Goal: Task Accomplishment & Management: Complete application form

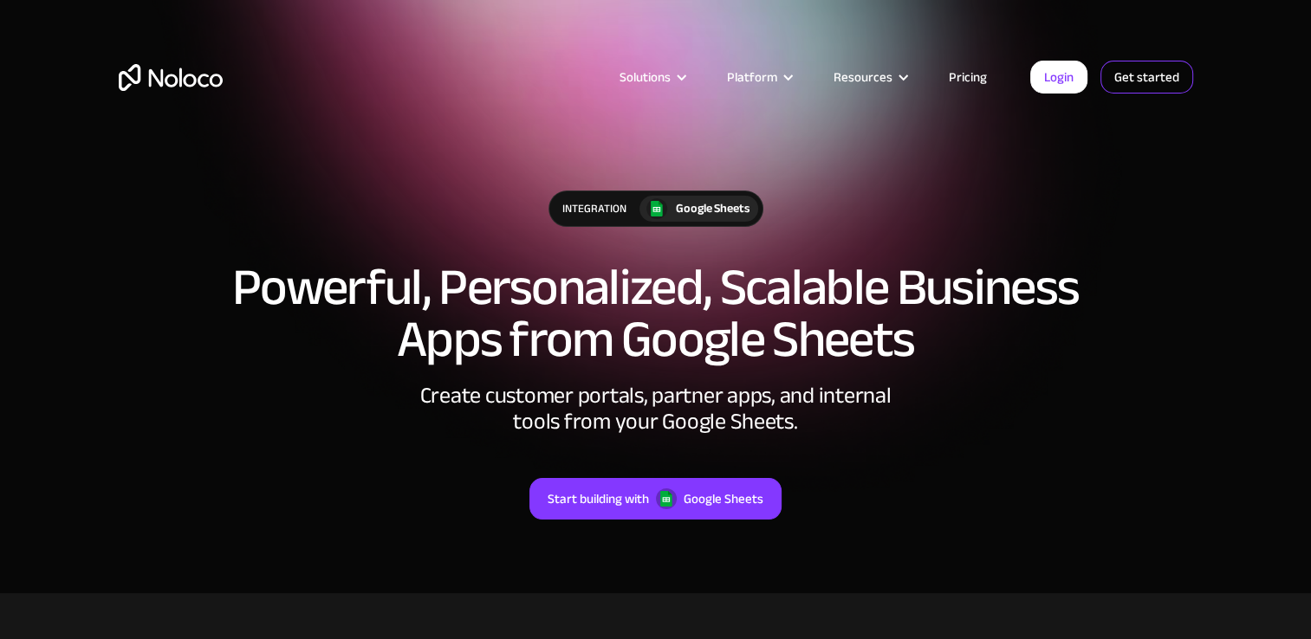
click at [1133, 80] on link "Get started" at bounding box center [1146, 77] width 93 height 33
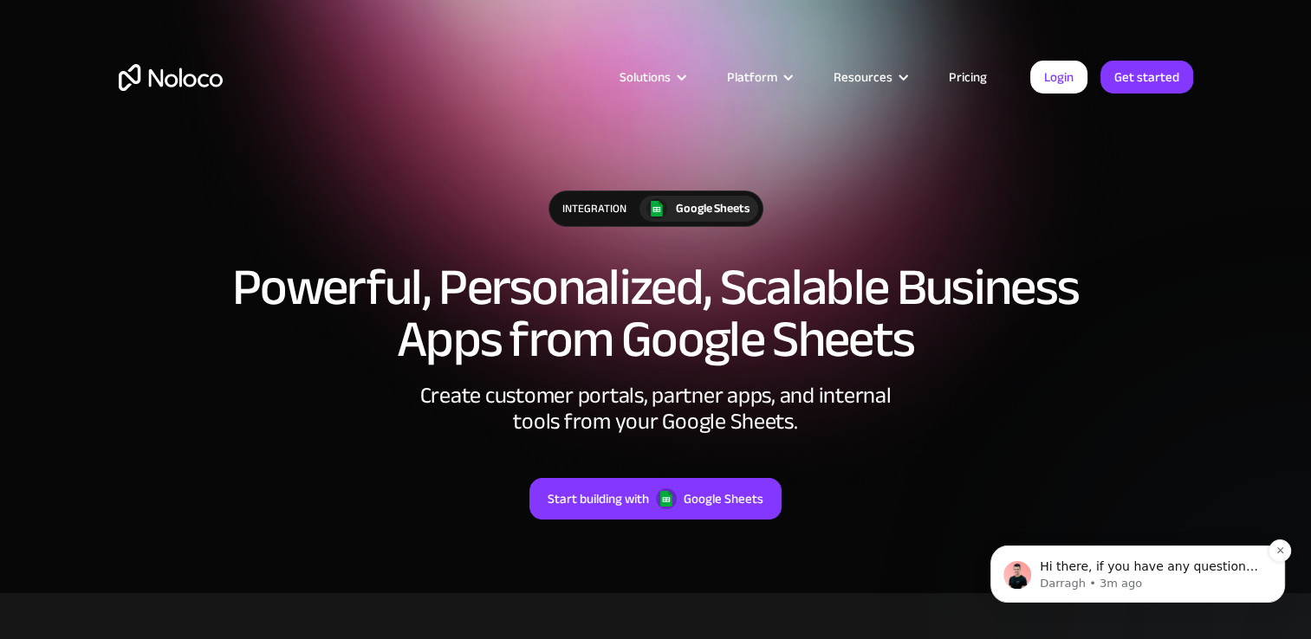
click at [1212, 595] on div "Hi there, if you have any questions about how to use Google Sheets with Noloco,…" at bounding box center [1137, 574] width 295 height 57
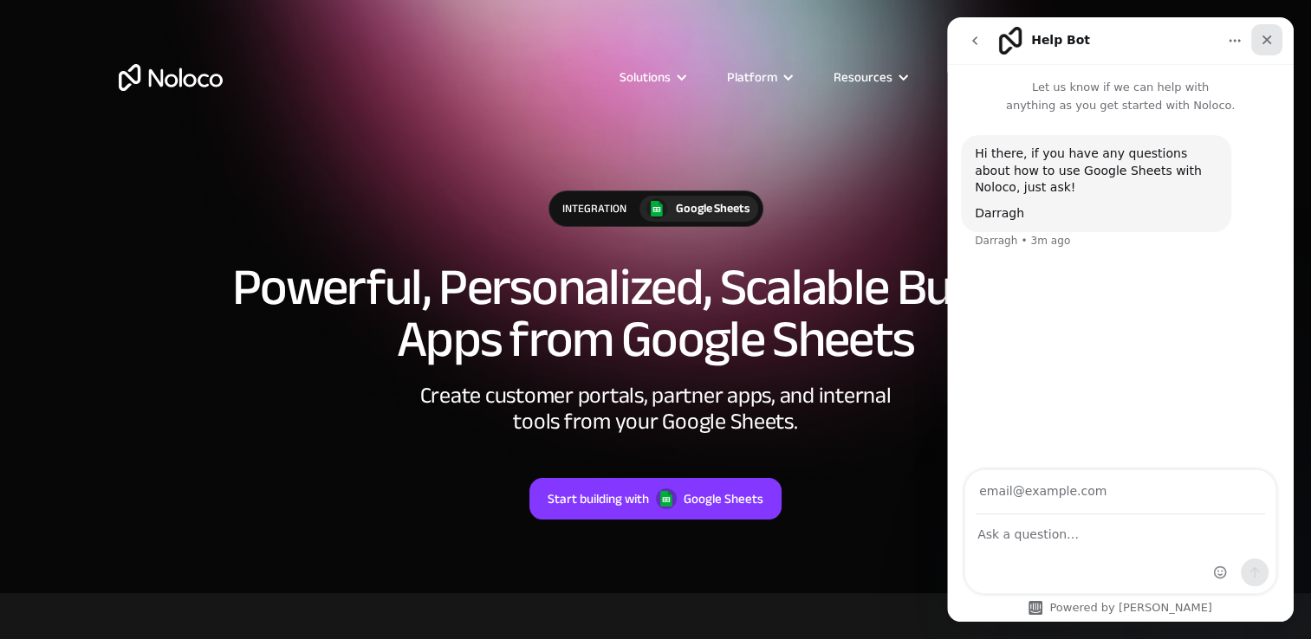
click at [1271, 47] on div "Close" at bounding box center [1266, 39] width 31 height 31
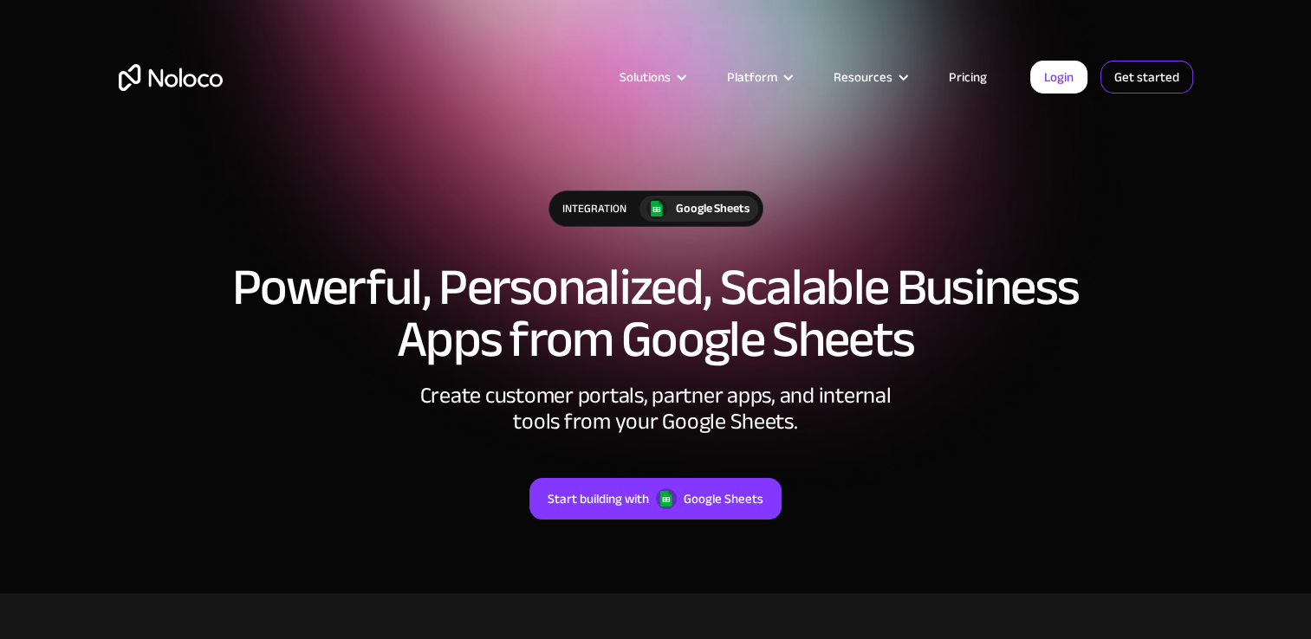
click at [1147, 74] on link "Get started" at bounding box center [1146, 77] width 93 height 33
click at [1074, 74] on link "Login" at bounding box center [1058, 77] width 57 height 33
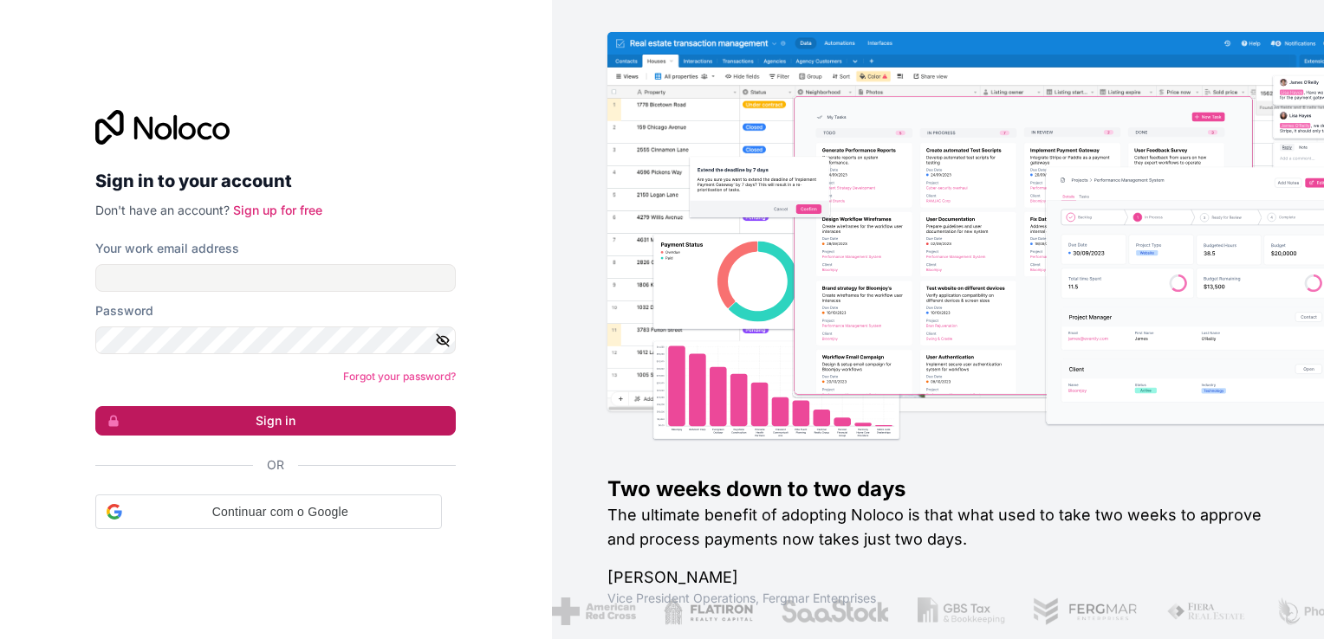
click at [288, 418] on button "Sign in" at bounding box center [275, 420] width 360 height 29
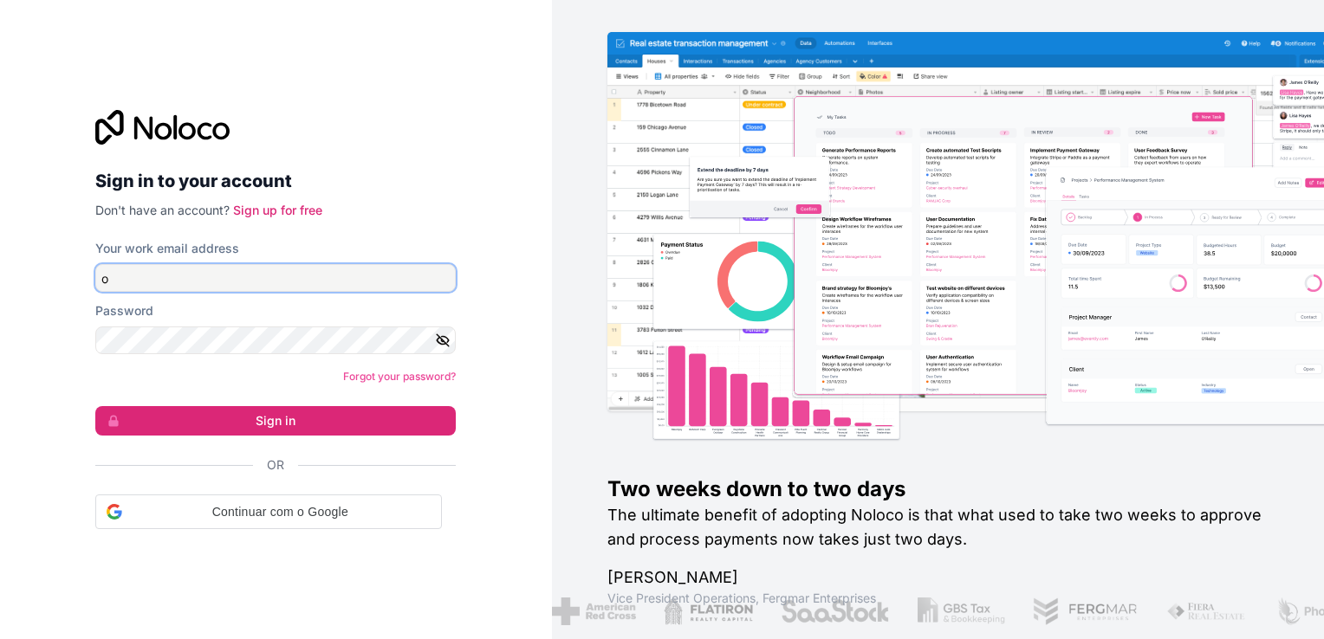
type input "[EMAIL_ADDRESS][DOMAIN_NAME]"
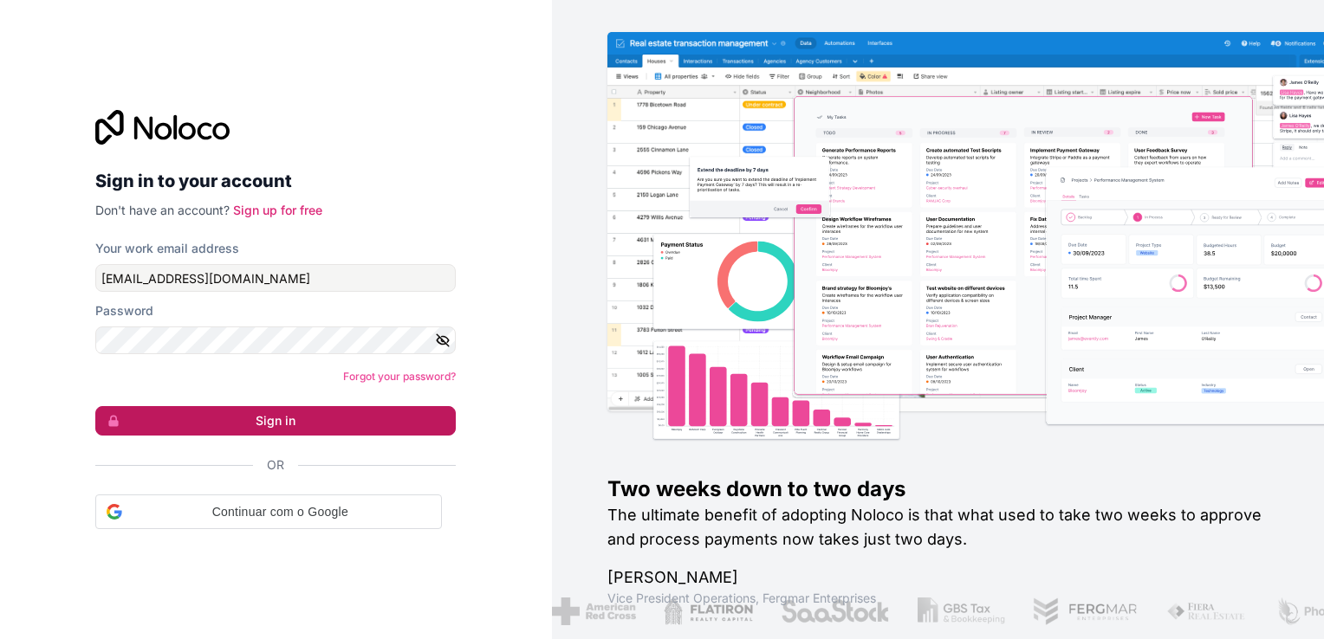
click at [306, 421] on button "Sign in" at bounding box center [275, 420] width 360 height 29
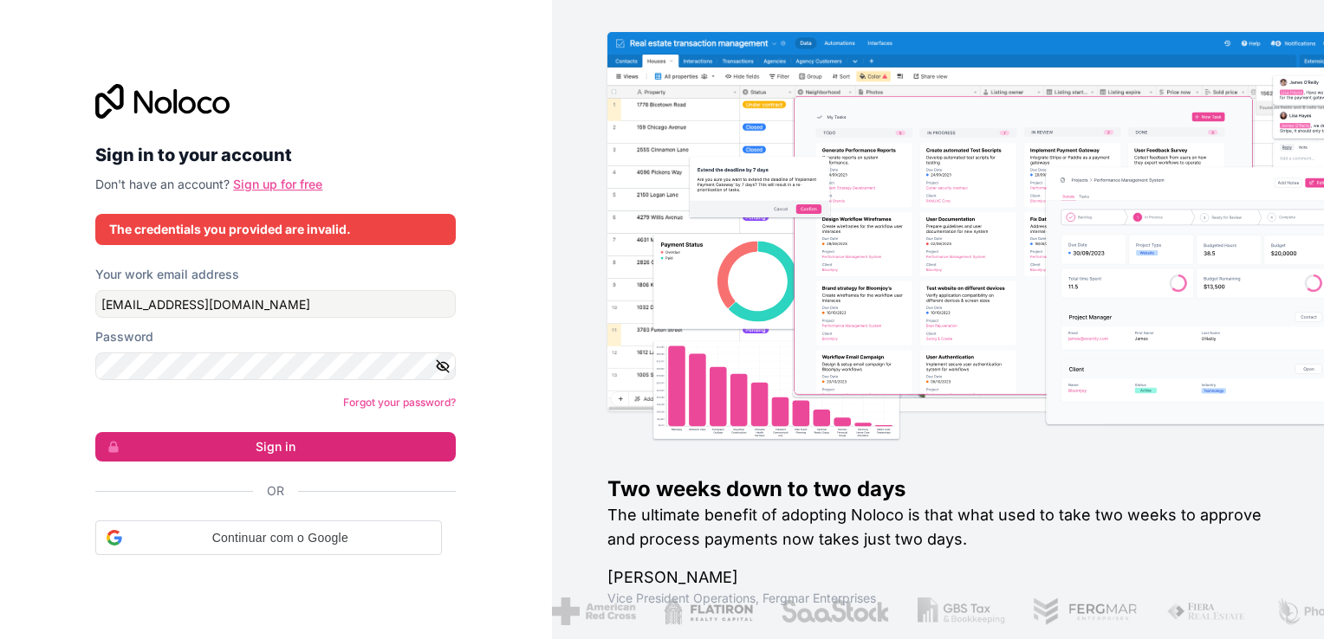
click at [291, 187] on link "Sign up for free" at bounding box center [277, 184] width 89 height 15
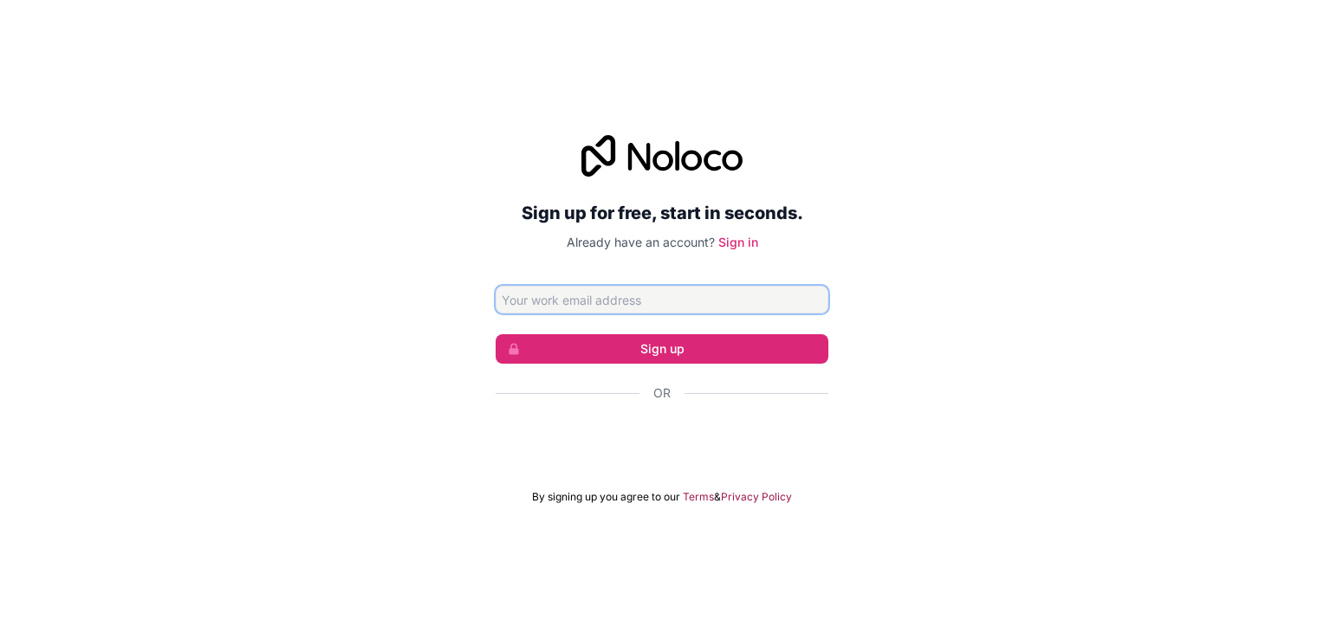
click at [549, 291] on input "Email address" at bounding box center [661, 300] width 333 height 28
type input "[EMAIL_ADDRESS][DOMAIN_NAME]"
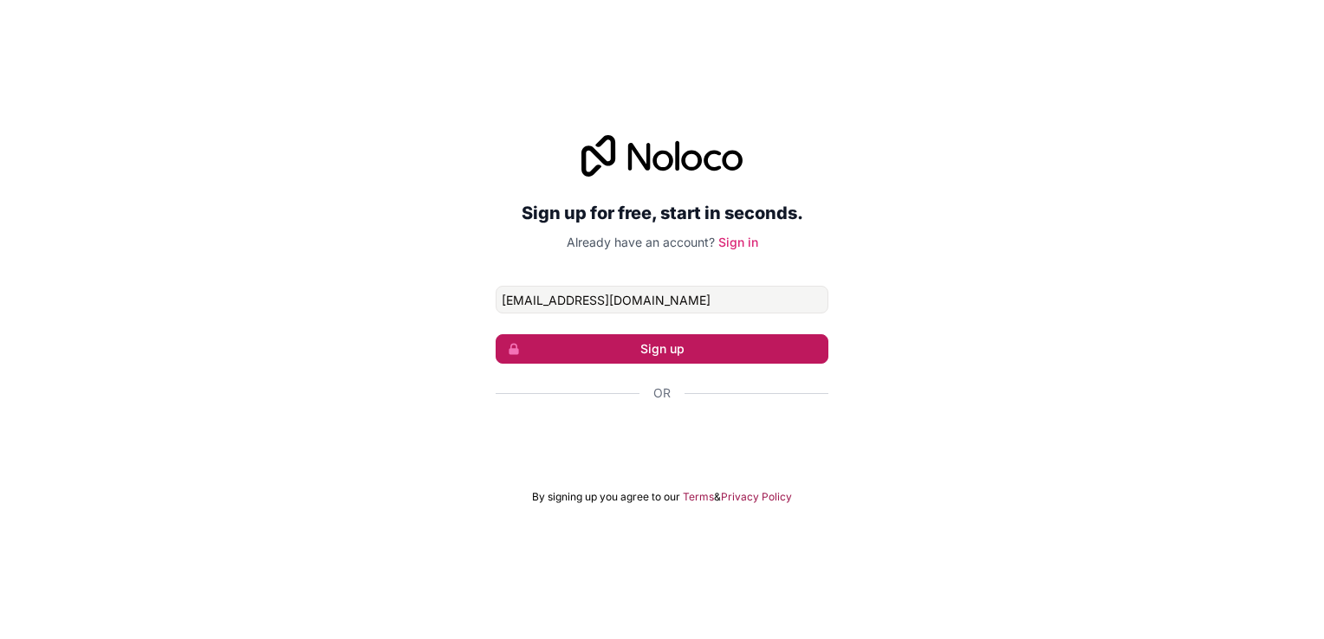
click at [667, 347] on button "Sign up" at bounding box center [661, 348] width 333 height 29
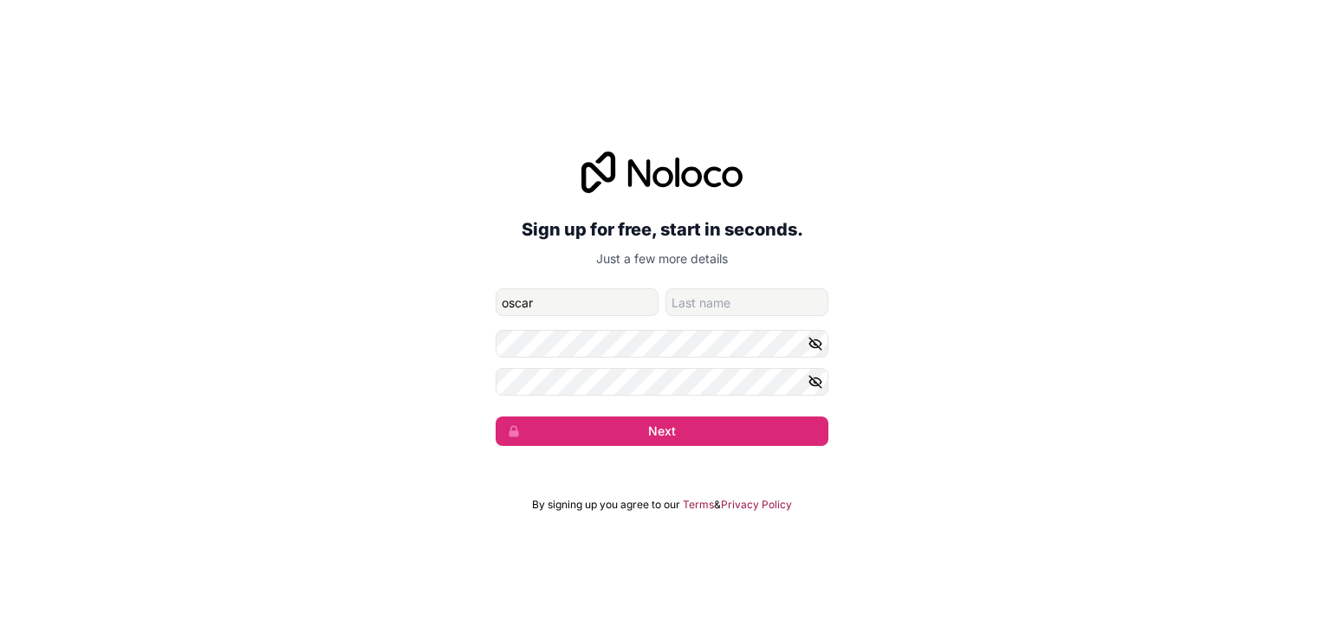
type input "oscar"
click at [691, 303] on input "family-name" at bounding box center [746, 302] width 163 height 28
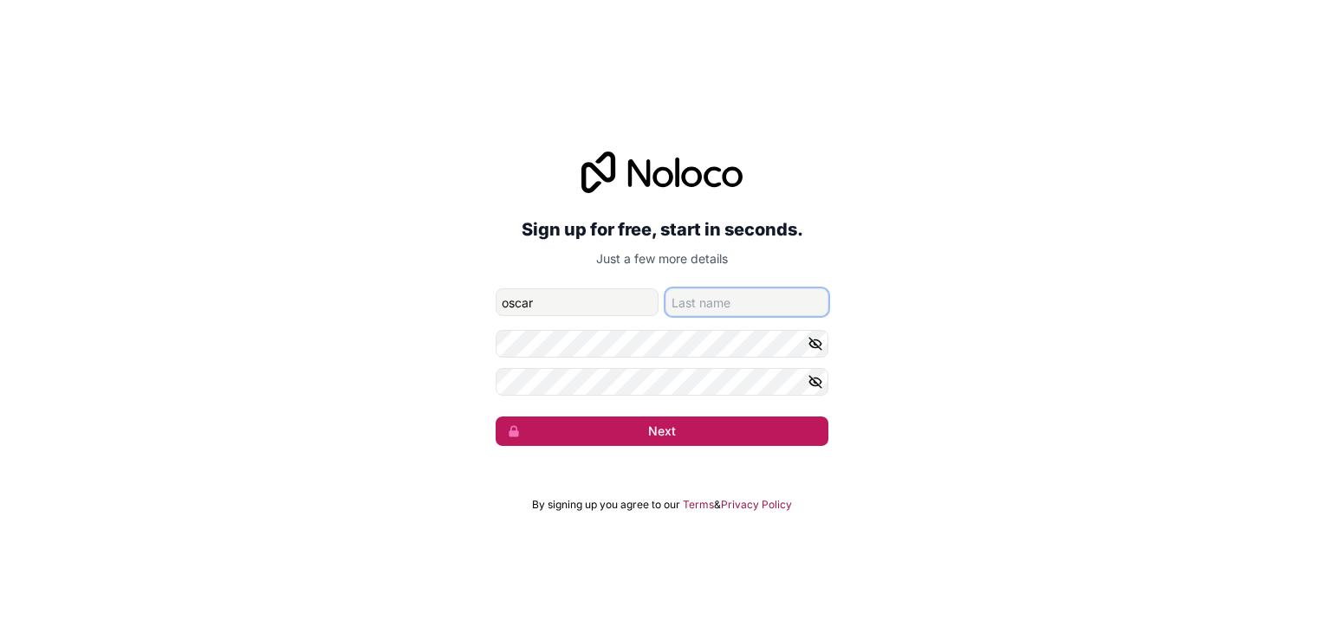
type input "[PERSON_NAME]"
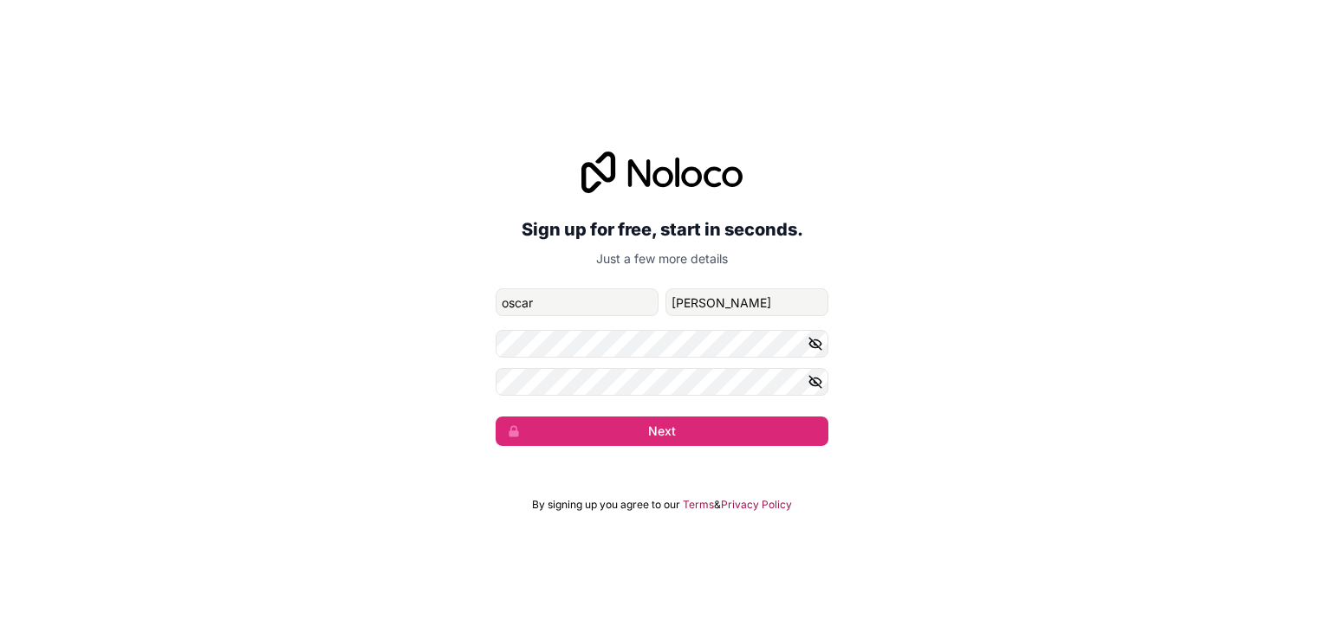
click at [818, 387] on icon "button" at bounding box center [815, 382] width 16 height 16
click at [817, 341] on icon "button" at bounding box center [815, 344] width 12 height 8
click at [705, 436] on button "Next" at bounding box center [661, 431] width 333 height 29
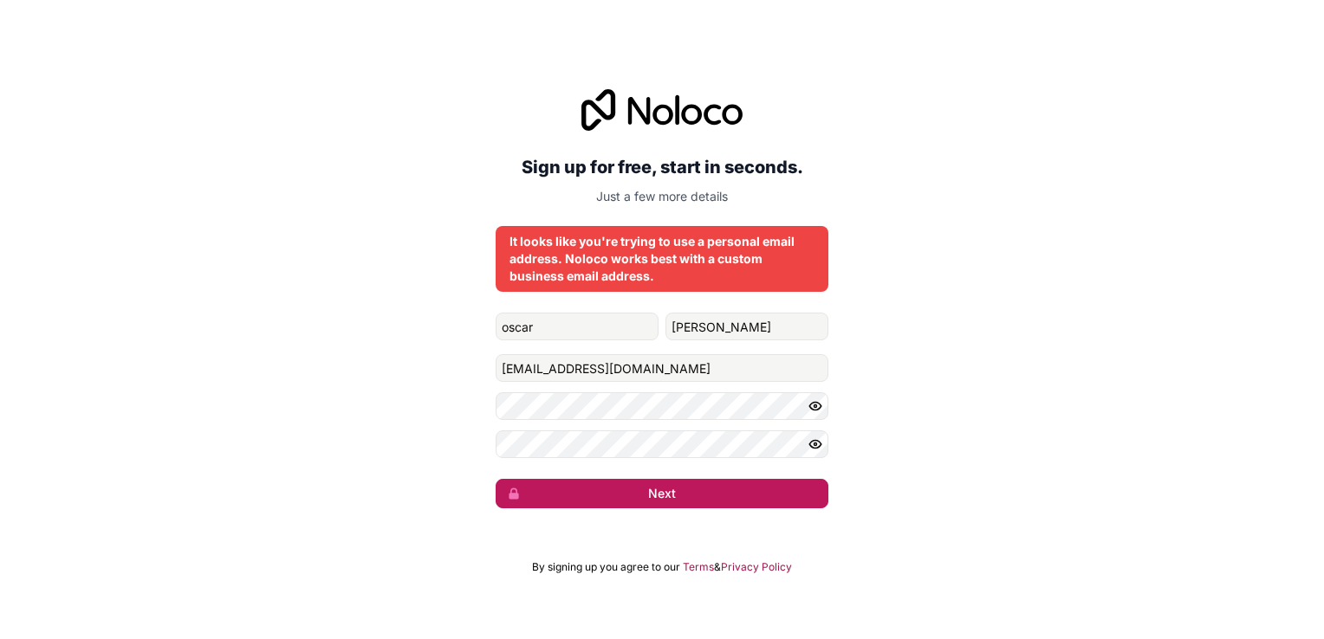
click at [669, 497] on button "Next" at bounding box center [661, 493] width 333 height 29
